Goal: Navigation & Orientation: Go to known website

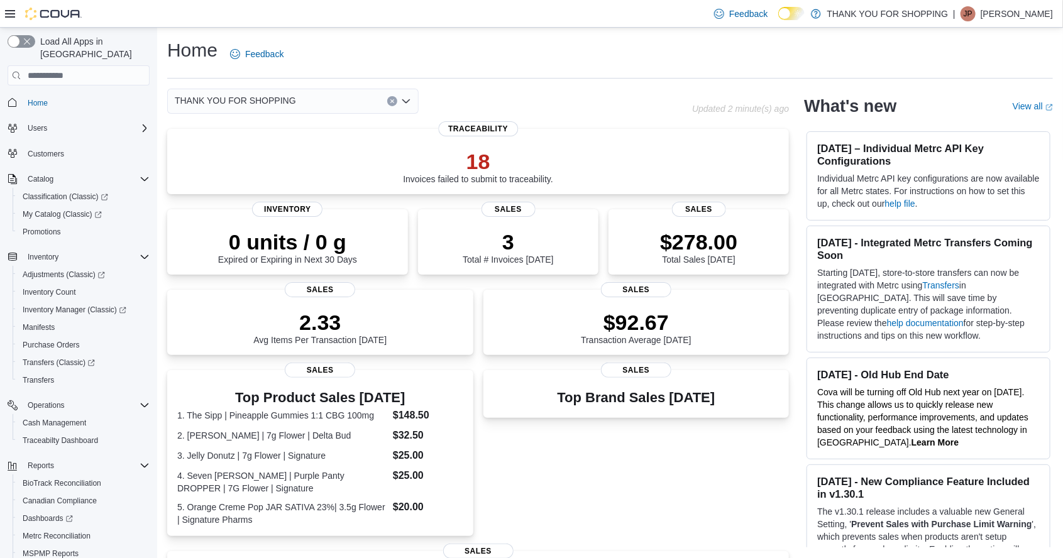
click at [1058, 251] on div "Home Feedback THANK YOU FOR SHOPPING Updated 2 minute(s) ago 18 Invoices failed…" at bounding box center [610, 422] width 906 height 788
